Goal: Transaction & Acquisition: Purchase product/service

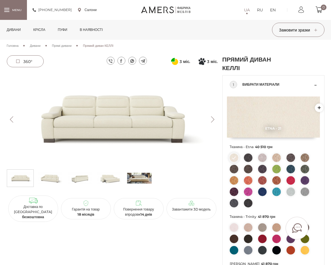
click at [211, 118] on button "Next" at bounding box center [213, 119] width 10 height 6
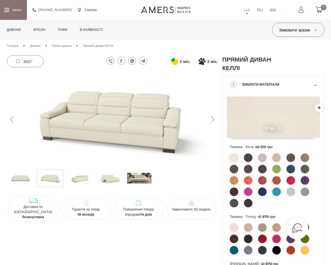
click at [211, 118] on button "Next" at bounding box center [213, 119] width 10 height 6
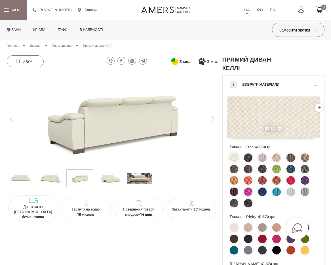
click at [211, 118] on button "Next" at bounding box center [213, 119] width 10 height 6
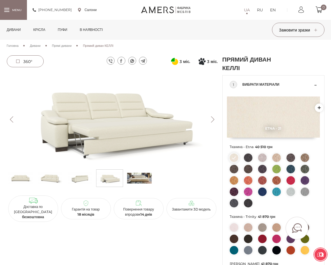
click at [211, 118] on button "Next" at bounding box center [213, 119] width 10 height 6
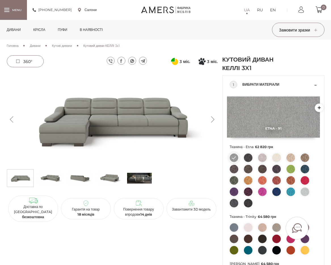
click at [110, 175] on img at bounding box center [109, 178] width 25 height 14
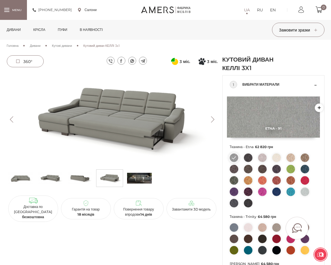
click at [135, 174] on img at bounding box center [139, 178] width 25 height 14
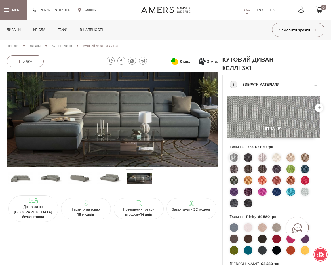
click at [114, 176] on img at bounding box center [109, 178] width 25 height 14
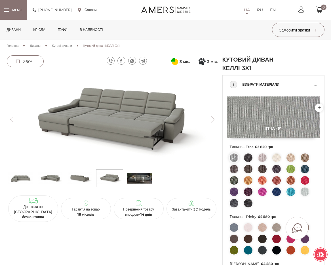
click at [82, 175] on img at bounding box center [79, 178] width 25 height 14
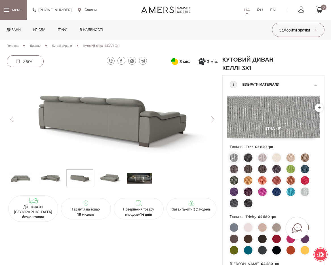
click at [51, 177] on img at bounding box center [50, 178] width 25 height 14
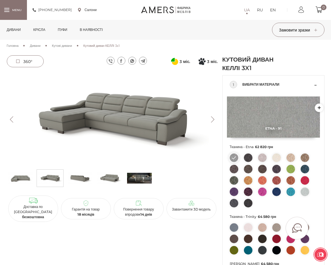
click at [25, 176] on img at bounding box center [20, 178] width 25 height 14
